Goal: Task Accomplishment & Management: Complete application form

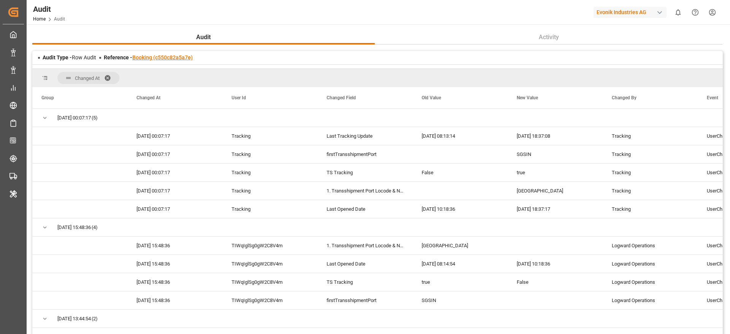
click at [175, 60] on link "Booking (c550c82a5a7e)" at bounding box center [162, 57] width 60 height 6
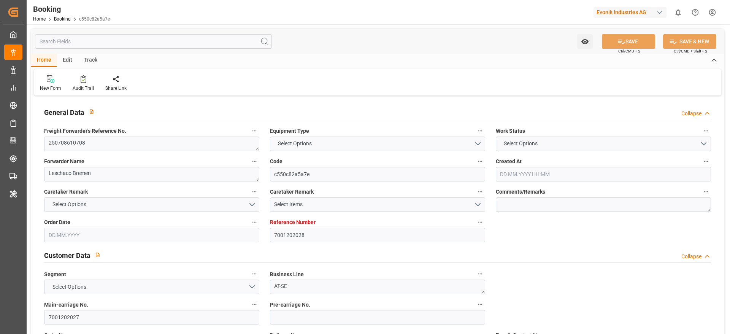
type input "7001202028"
type input "9632179"
type input "Hapag [PERSON_NAME]"
type input "Hapag Lloyd Aktiengesellschaft"
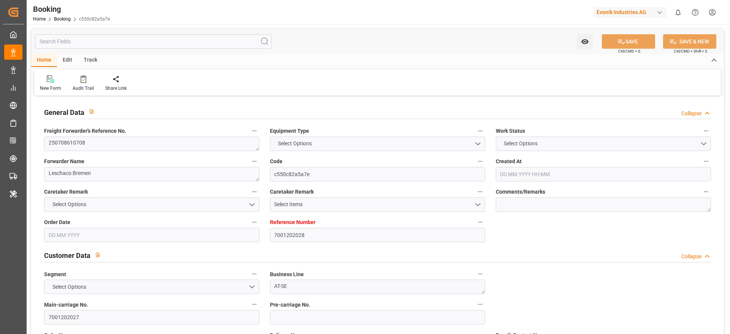
type input "NLRTM"
type input "SGSIN"
type input "36"
type input "SGSIN"
type input "0"
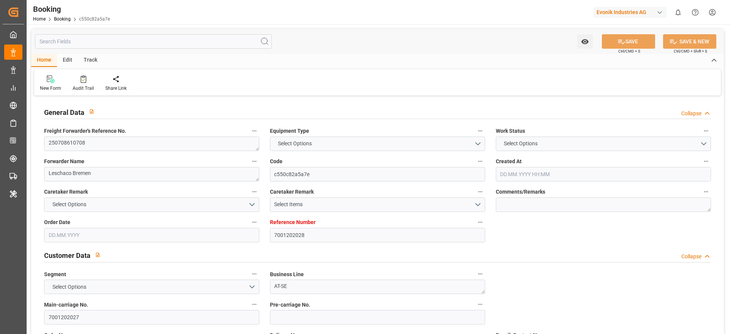
type input "NLRTM"
type input "SGSIN"
type input "9632179"
type input "[DATE] 12:47"
type input "[DATE]"
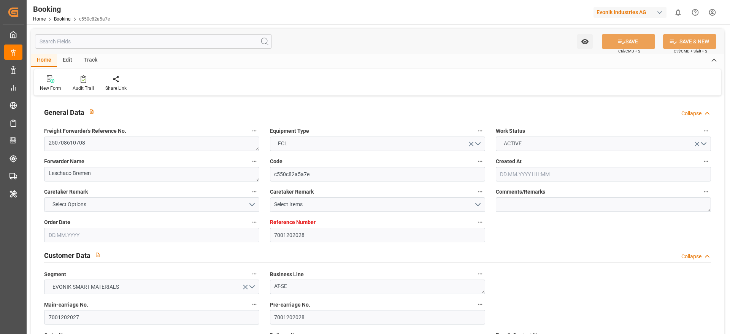
type input "[DATE]"
type input "[DATE] 07:00"
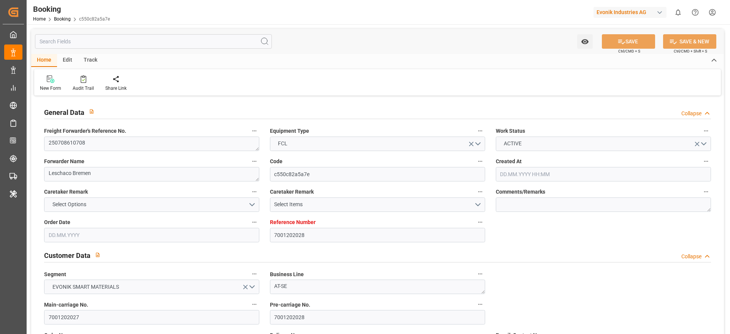
type input "[DATE] 00:00"
type input "[DATE] 09:06"
type input "[DATE] 16:05"
type input "[DATE] 01:00"
type input "[DATE] 00:00"
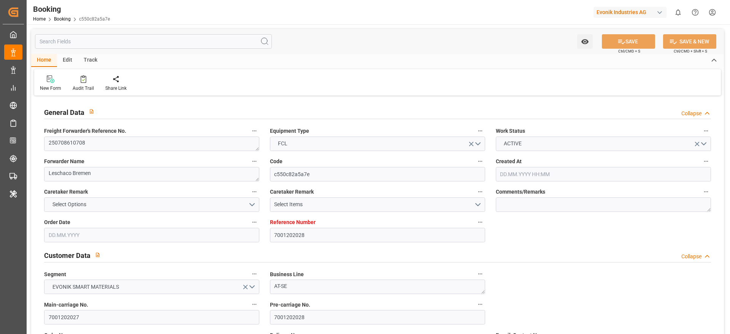
type input "[DATE] 06:55"
type input "[DATE] 00:00"
type input "[DATE]"
type input "[DATE] 18:37"
type input "[DATE]"
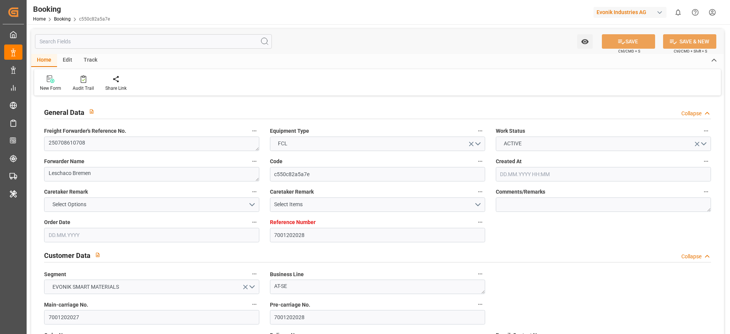
type input "[DATE] 12:59"
type input "[DATE] 14:52"
type input "[DATE] 05:51"
type input "[DATE] 12:00"
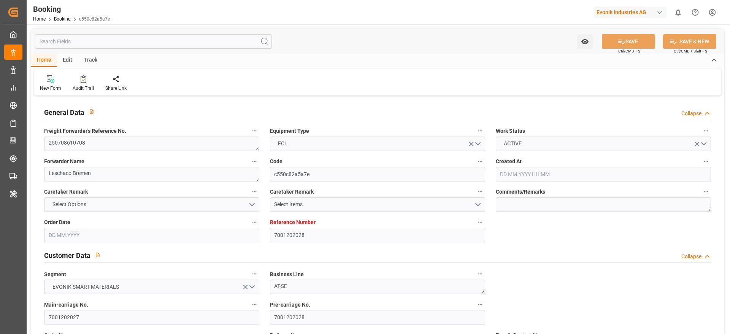
type input "[DATE] 12:00"
type input "[DATE] 07:00"
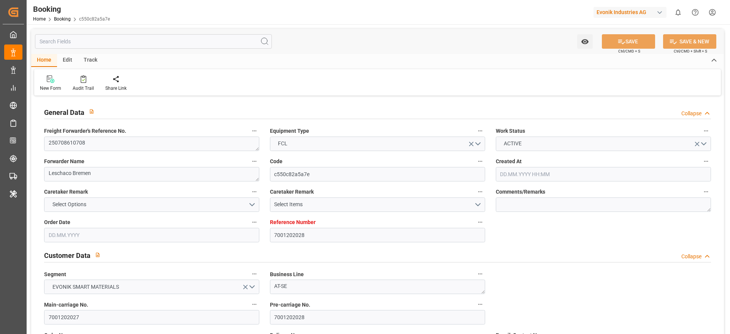
type input "[DATE] 21:04"
type input "[DATE] 07:00"
type input "[DATE] 10:20"
type input "[DATE] 04:19"
type input "[DATE] 00:42"
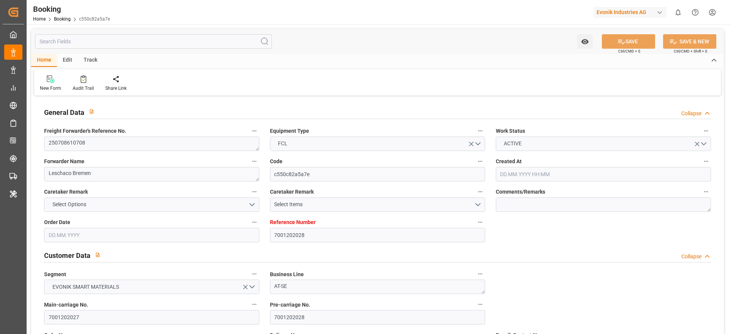
type input "[DATE] 01:00"
type input "[DATE] 04:19"
type input "[DATE] 16:46"
type input "[DATE] 06:55"
type input "[DATE] 01:00"
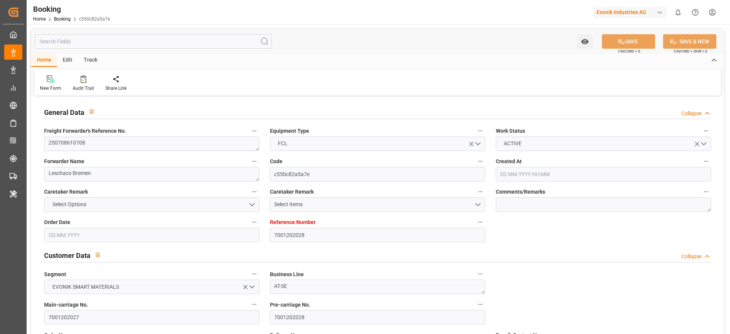
type input "[DATE] 00:42"
click at [60, 16] on link "Booking" at bounding box center [62, 18] width 17 height 5
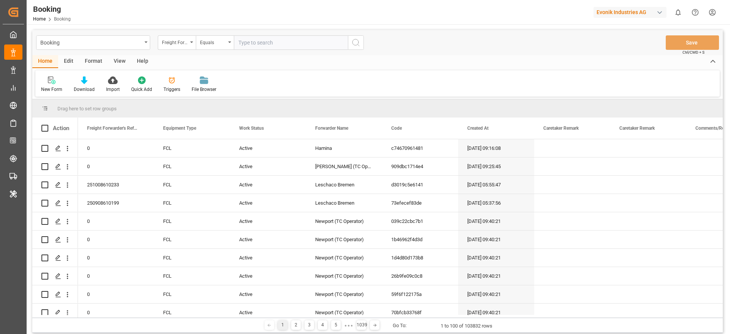
click at [598, 12] on div "Evonik Industries AG" at bounding box center [630, 12] width 73 height 11
click at [608, 13] on html "Created by potrace 1.15, written by [PERSON_NAME] [DATE]-[DATE] Created by potr…" at bounding box center [365, 167] width 730 height 334
click at [627, 14] on div "Evonik Industries AG" at bounding box center [630, 12] width 73 height 11
type input "lodec"
click at [612, 56] on span "LODECAsi-5PDP" at bounding box center [607, 55] width 34 height 7
